Goal: Check status: Check status

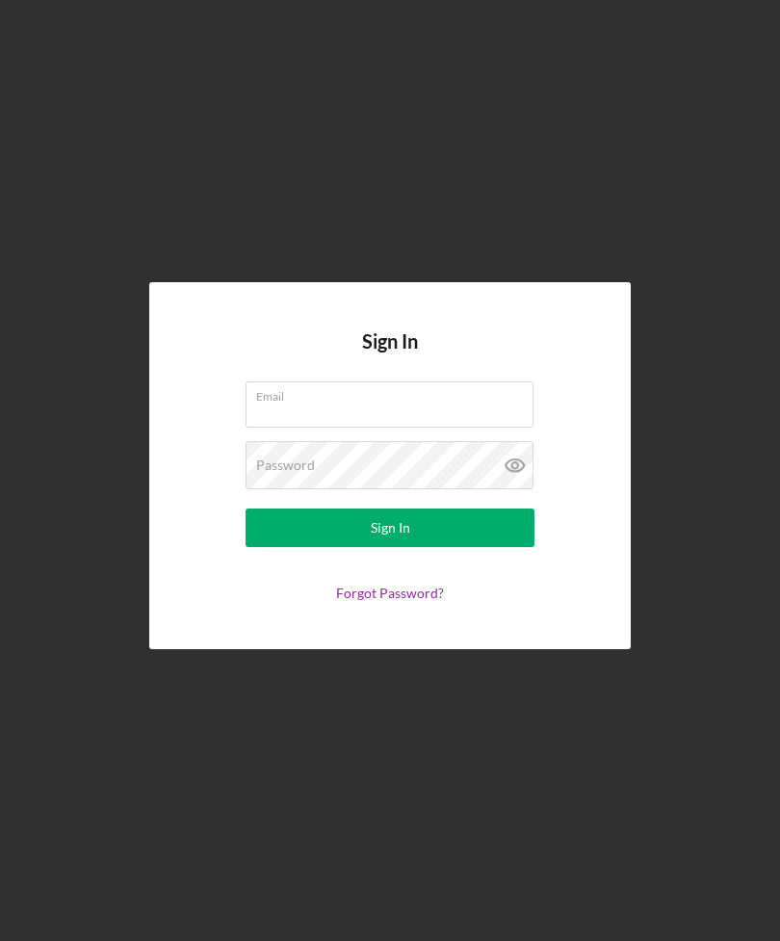
click at [428, 417] on div "Email" at bounding box center [390, 405] width 289 height 48
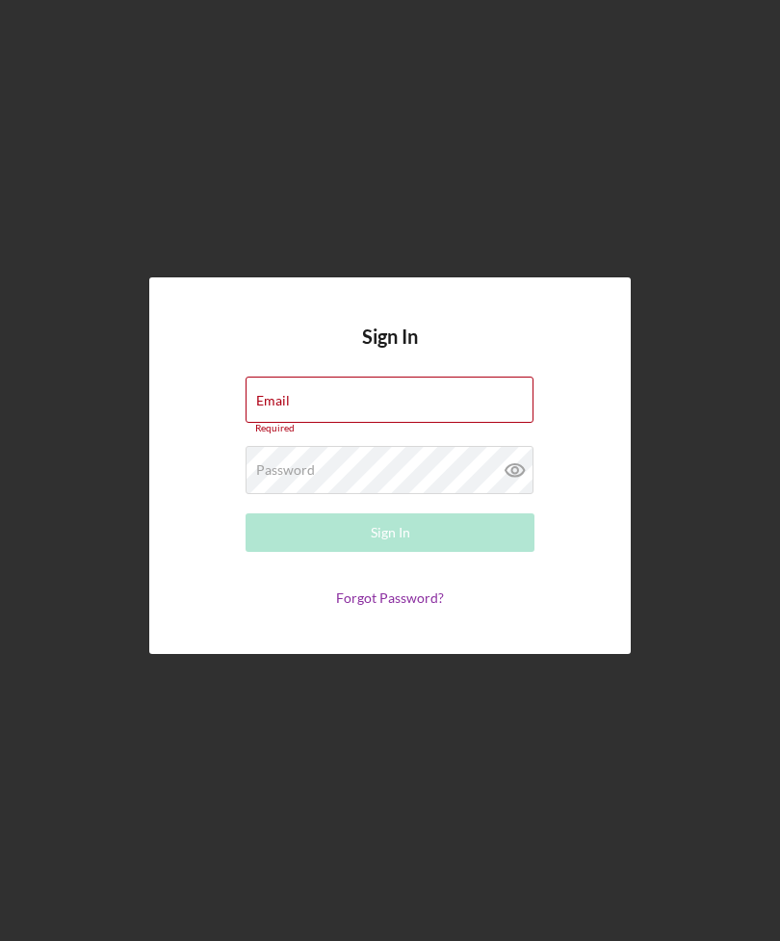
click at [452, 434] on div "Email Required" at bounding box center [390, 406] width 289 height 58
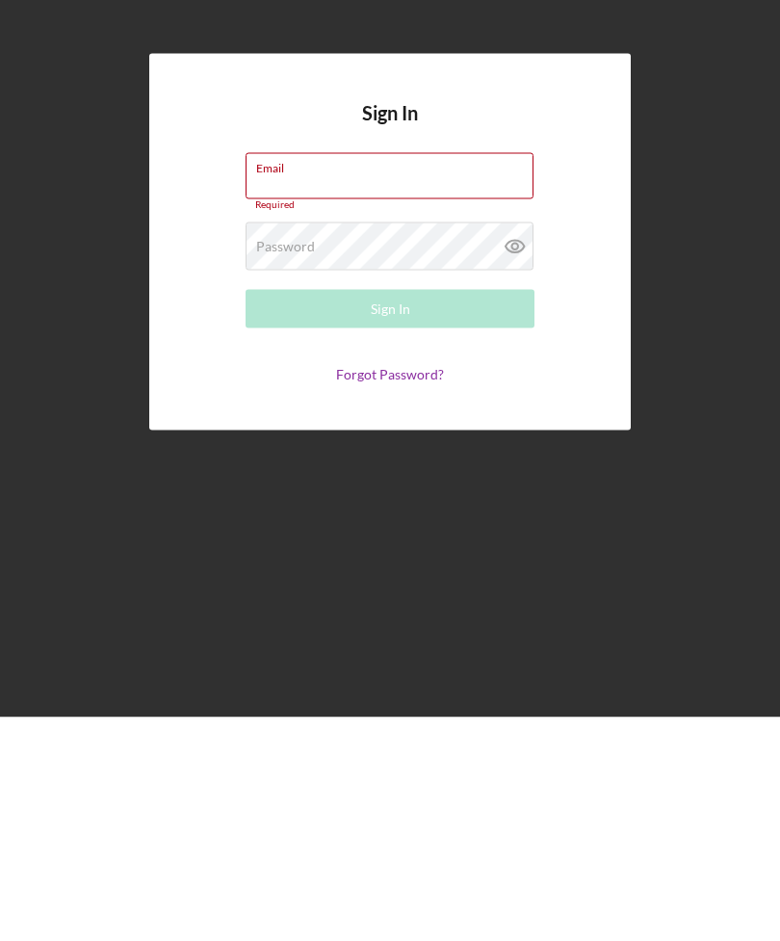
type input "[EMAIL_ADDRESS][DOMAIN_NAME]"
click at [390, 513] on button "Sign In" at bounding box center [390, 532] width 289 height 39
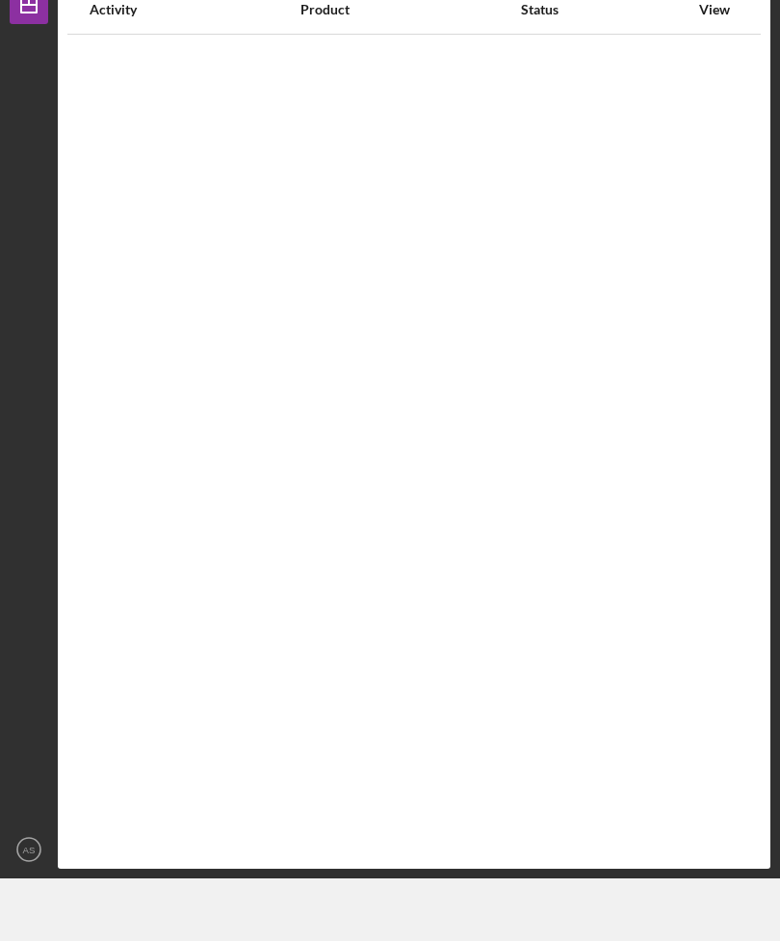
scroll to position [62, 0]
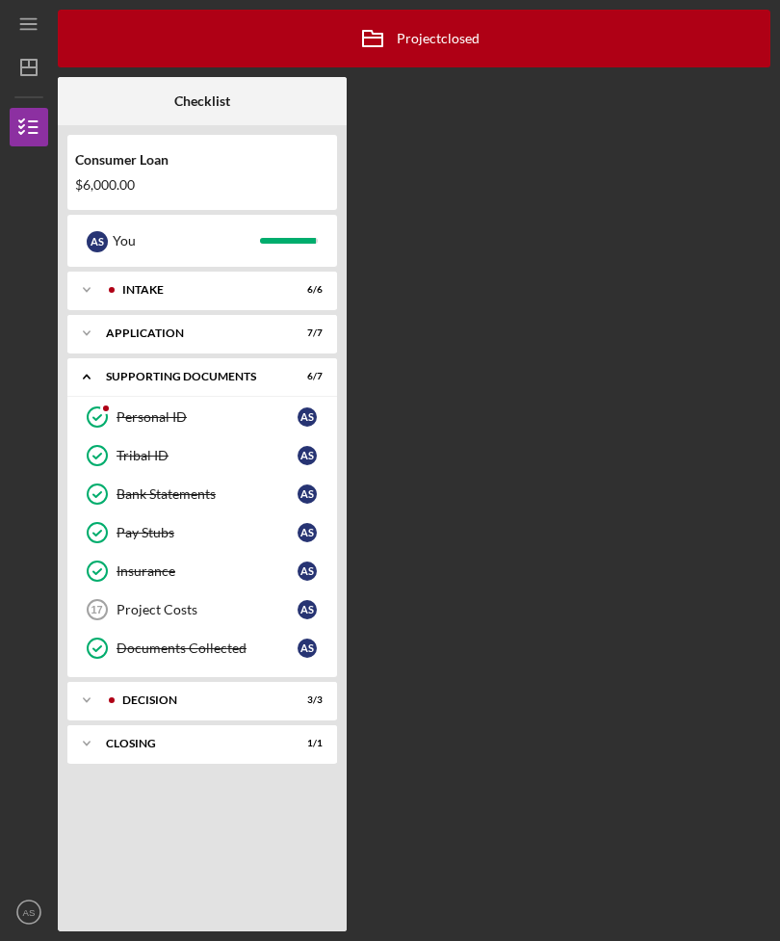
click at [274, 738] on div "Closing" at bounding box center [190, 744] width 169 height 12
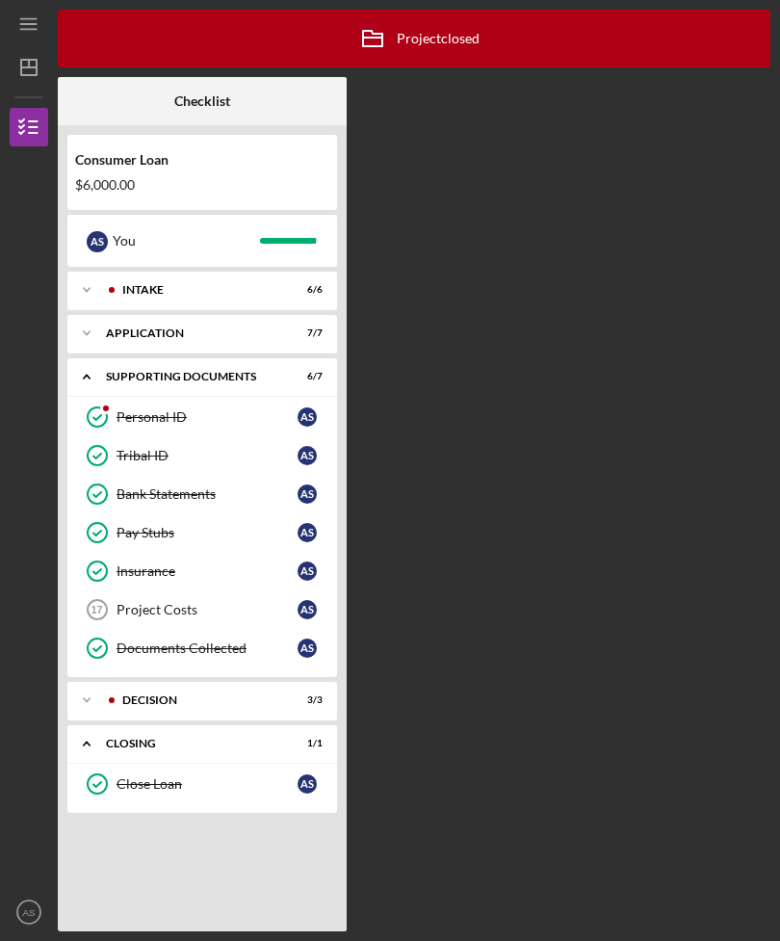
click at [233, 776] on div "Close Loan" at bounding box center [207, 783] width 181 height 15
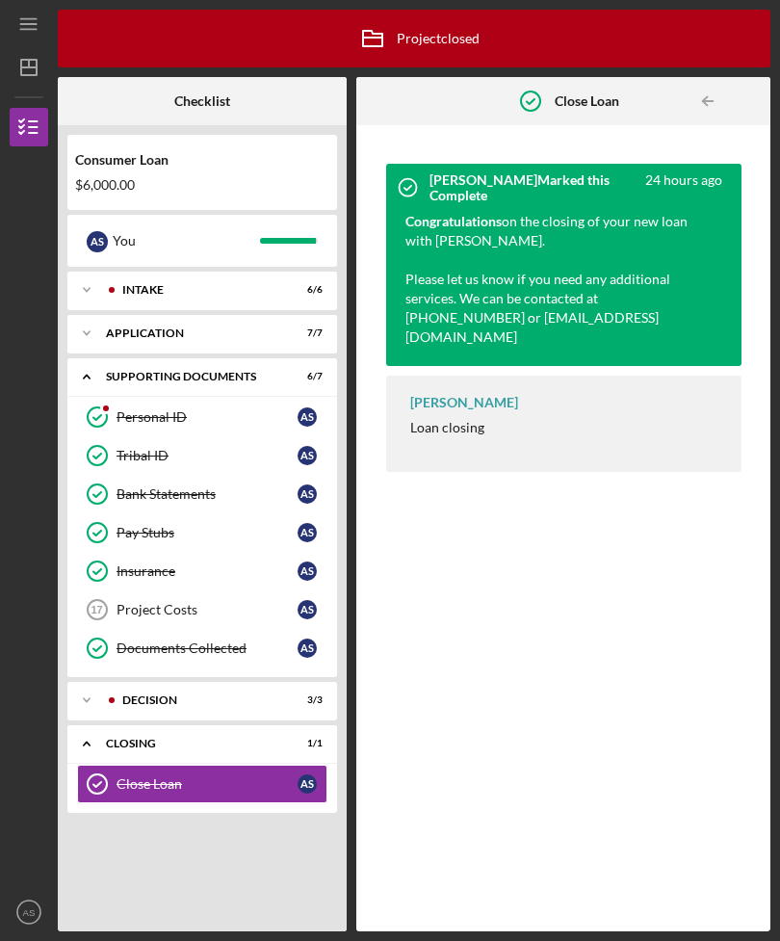
click at [281, 144] on div "Consumer Loan $6,000.00" at bounding box center [202, 172] width 270 height 56
click at [293, 602] on div "Project Costs" at bounding box center [207, 609] width 181 height 15
